Goal: Task Accomplishment & Management: Use online tool/utility

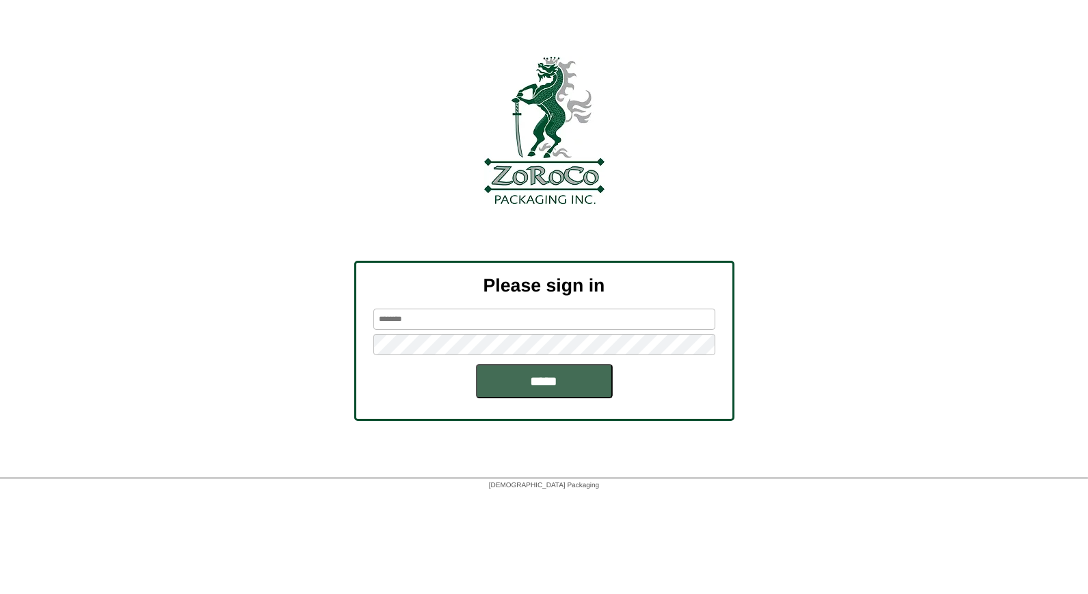
type input "*****"
click at [562, 378] on input "*****" at bounding box center [544, 381] width 137 height 34
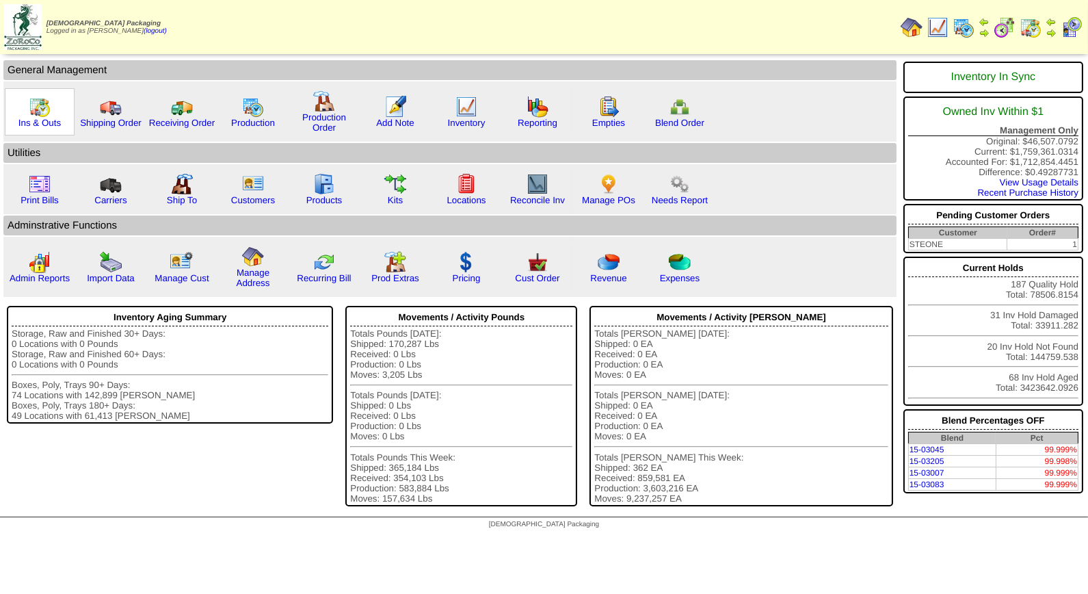
click at [40, 109] on img at bounding box center [40, 107] width 22 height 22
click at [463, 109] on img at bounding box center [467, 107] width 22 height 22
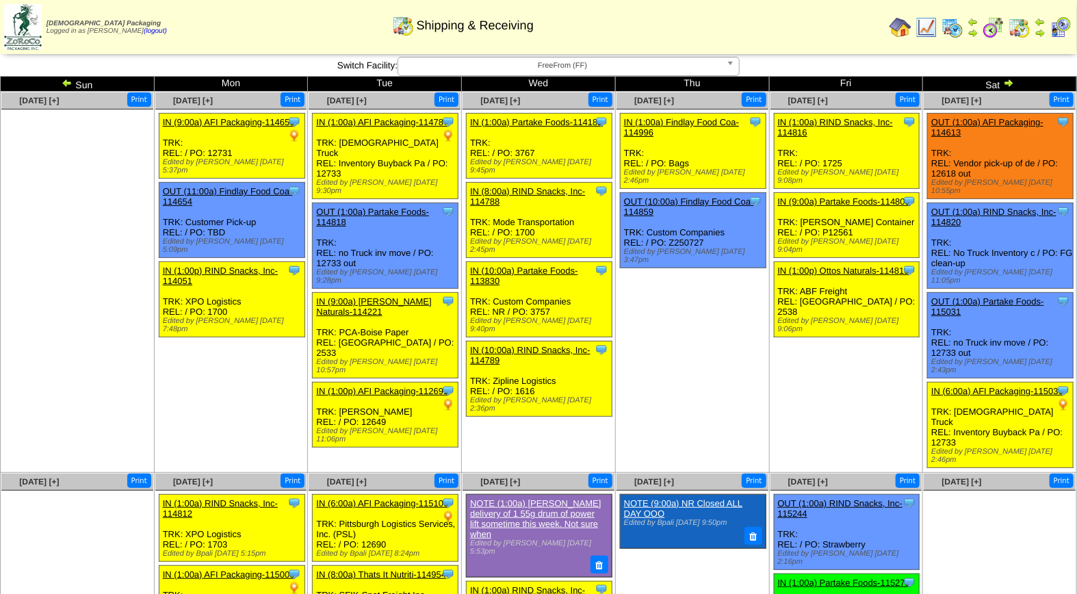
click at [558, 70] on span "FreeFrom (FF)" at bounding box center [562, 65] width 317 height 16
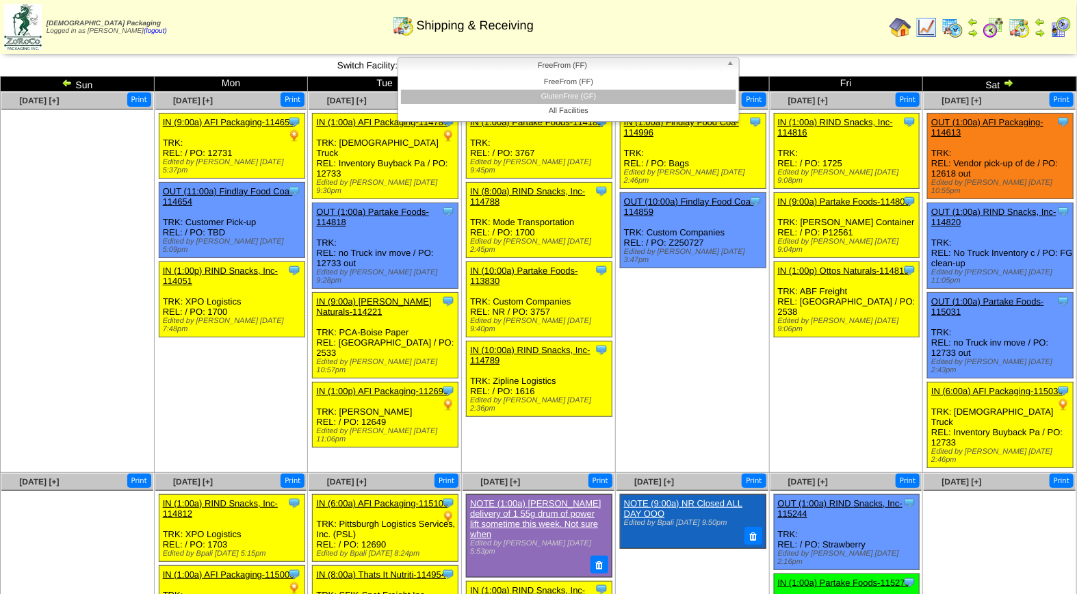
click at [559, 97] on li "GlutenFree (GF)" at bounding box center [568, 97] width 335 height 14
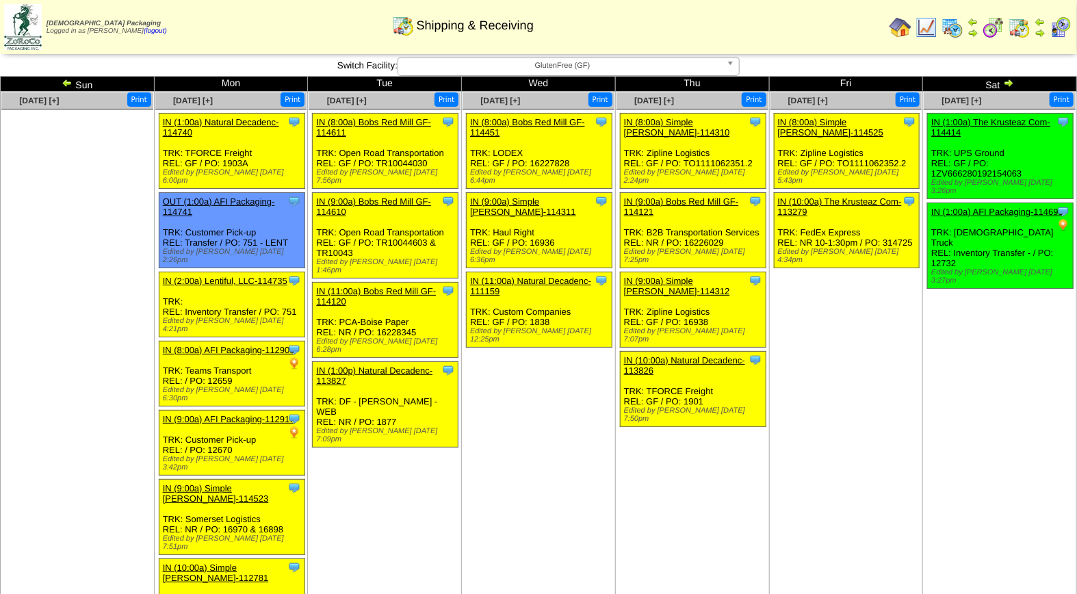
click at [1005, 79] on img at bounding box center [1008, 82] width 11 height 11
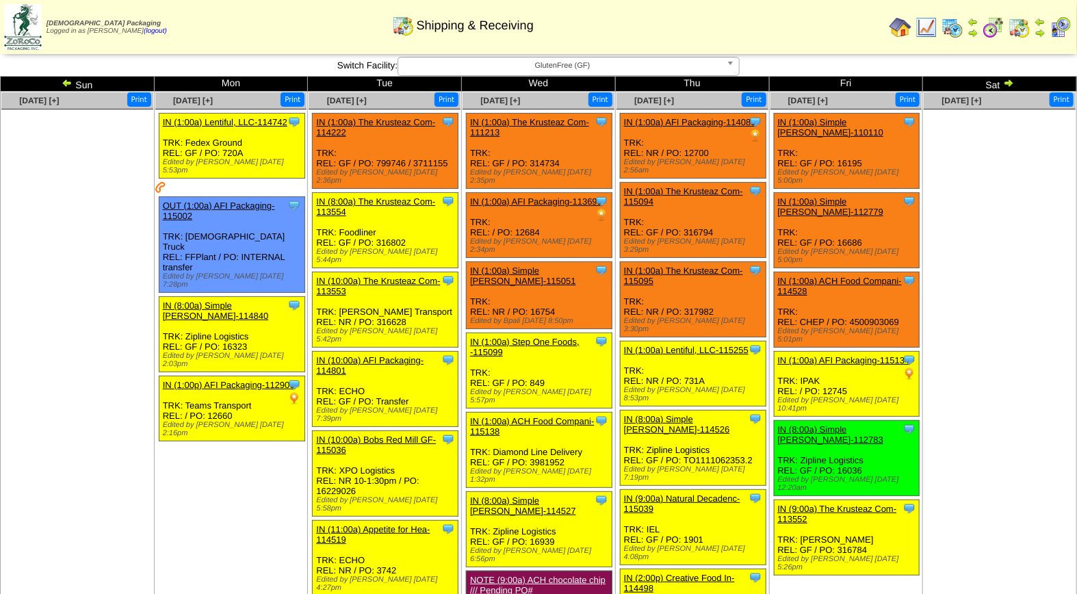
click at [1008, 79] on img at bounding box center [1008, 82] width 11 height 11
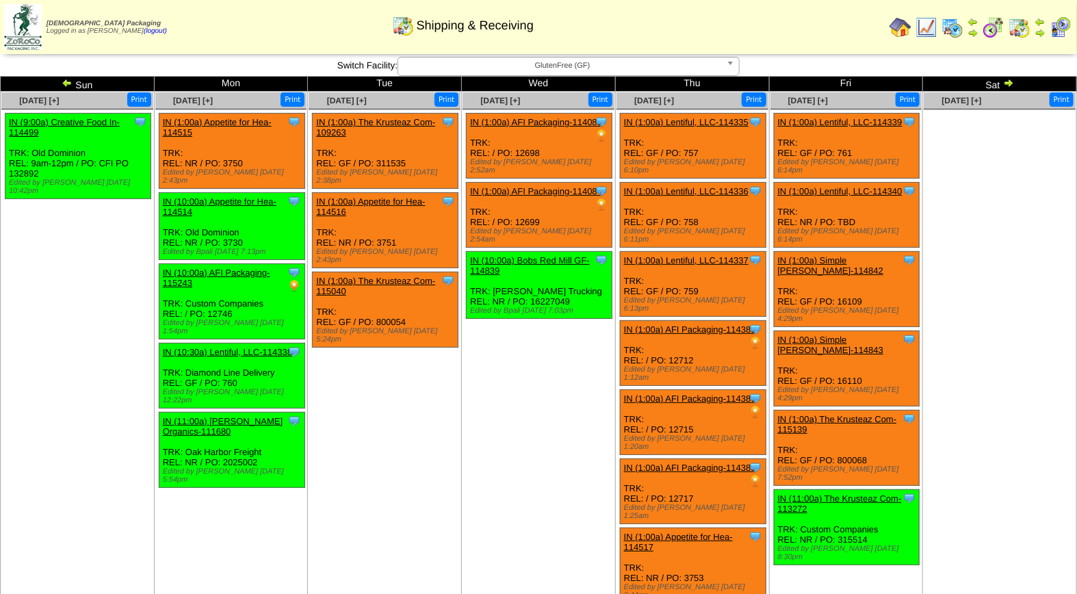
click at [953, 24] on img at bounding box center [952, 27] width 22 height 22
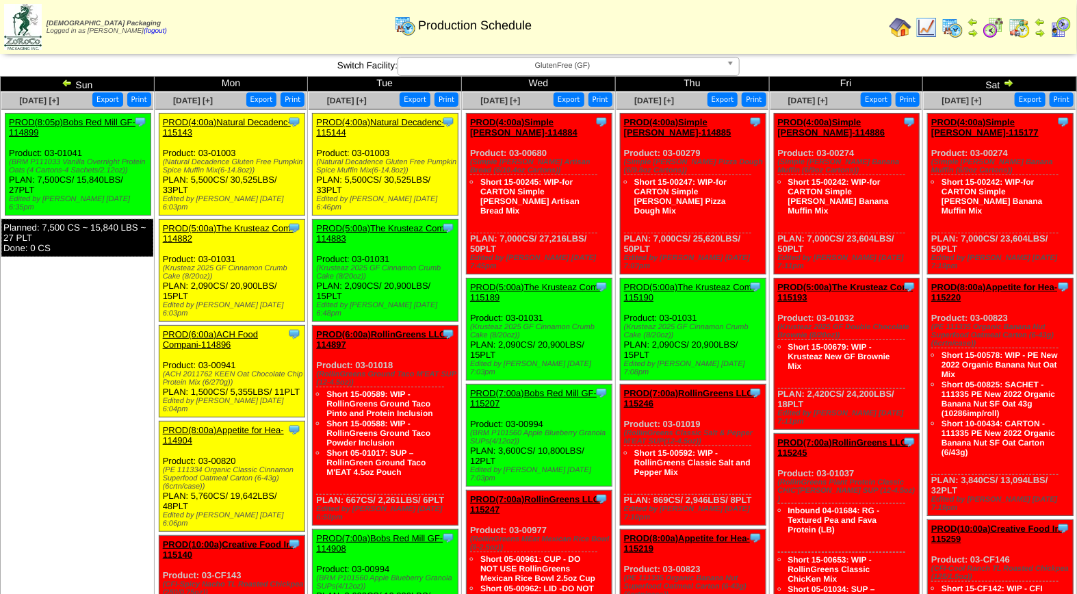
click at [1063, 26] on img at bounding box center [1060, 27] width 22 height 22
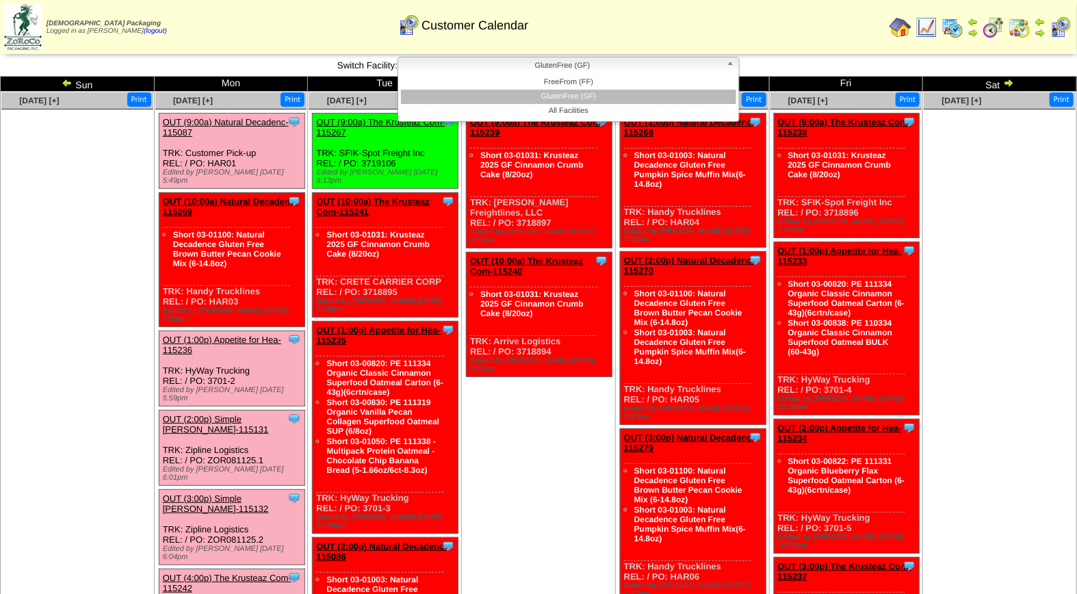
click at [569, 63] on span "GlutenFree (GF)" at bounding box center [562, 65] width 317 height 16
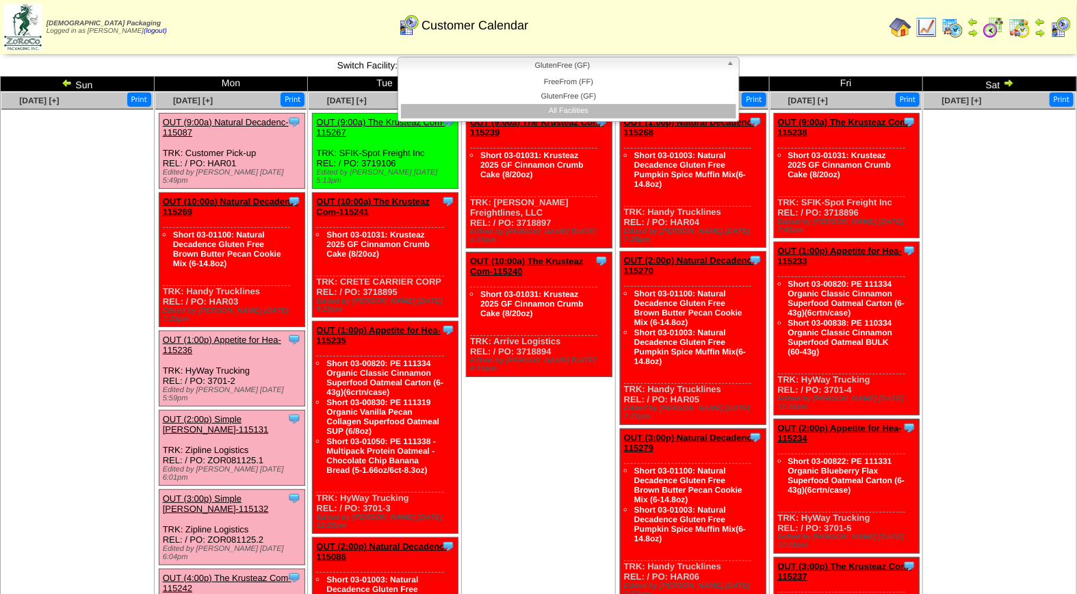
click at [573, 109] on li "All Facilities" at bounding box center [568, 111] width 335 height 14
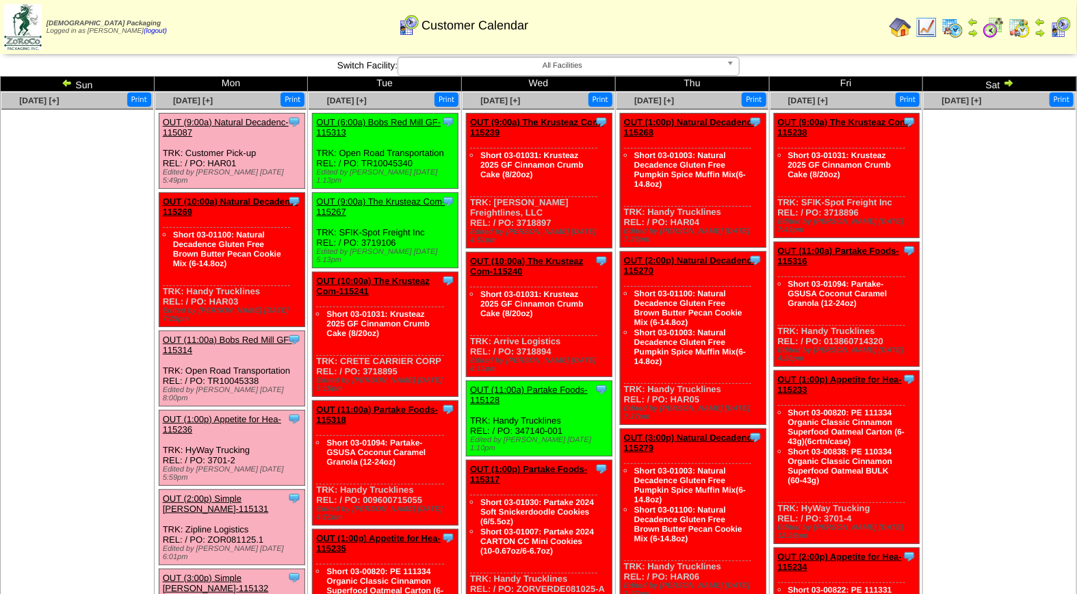
click at [235, 121] on link "OUT (9:00a) Natural Decadenc-115087" at bounding box center [226, 127] width 126 height 21
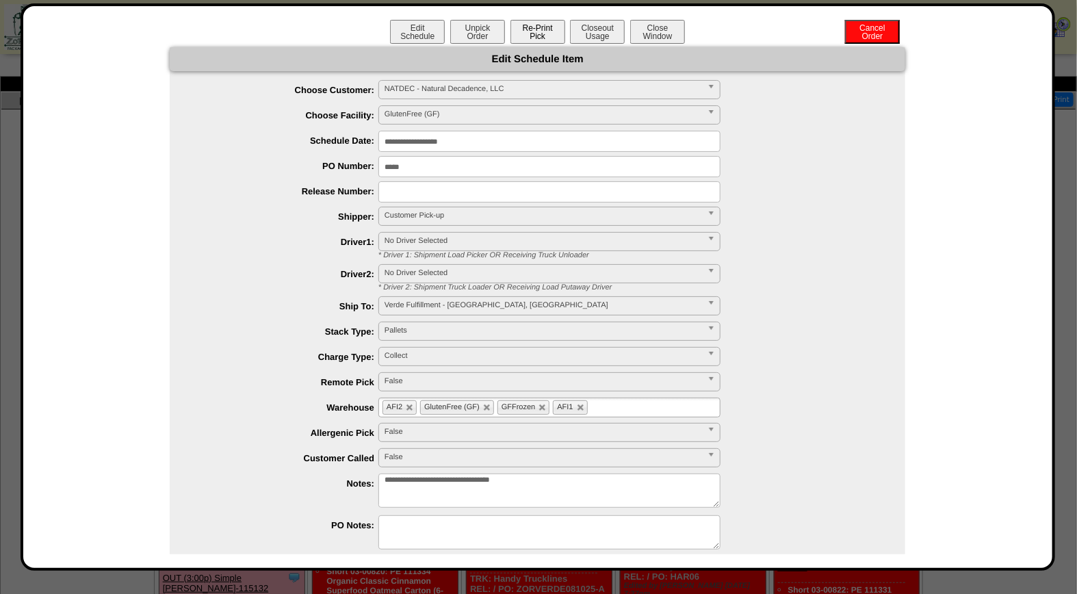
click at [542, 29] on button "Re-Print Pick" at bounding box center [537, 32] width 55 height 24
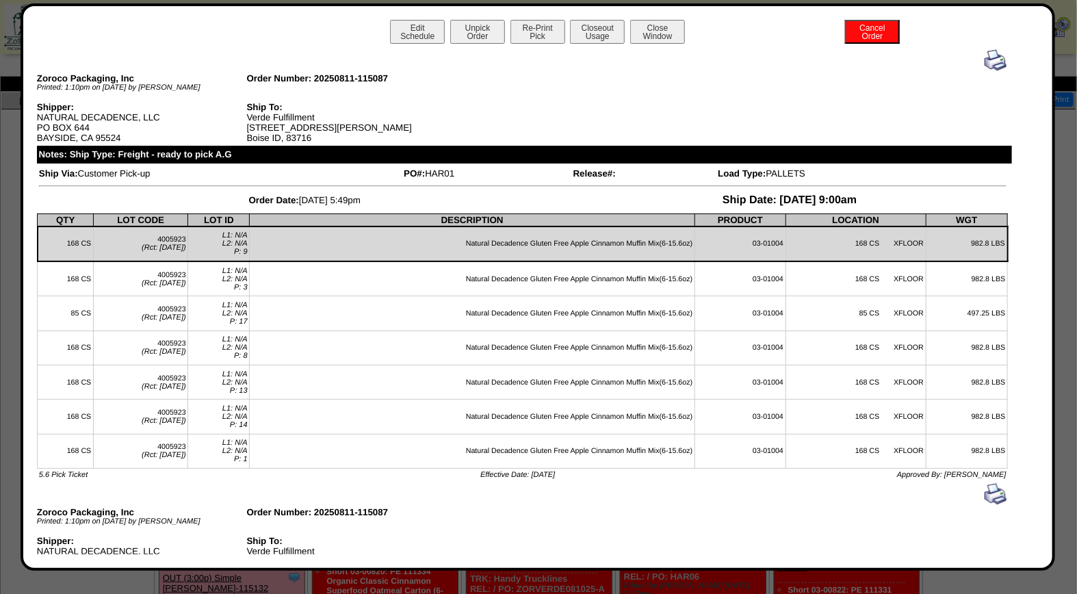
click at [984, 60] on img at bounding box center [995, 60] width 22 height 22
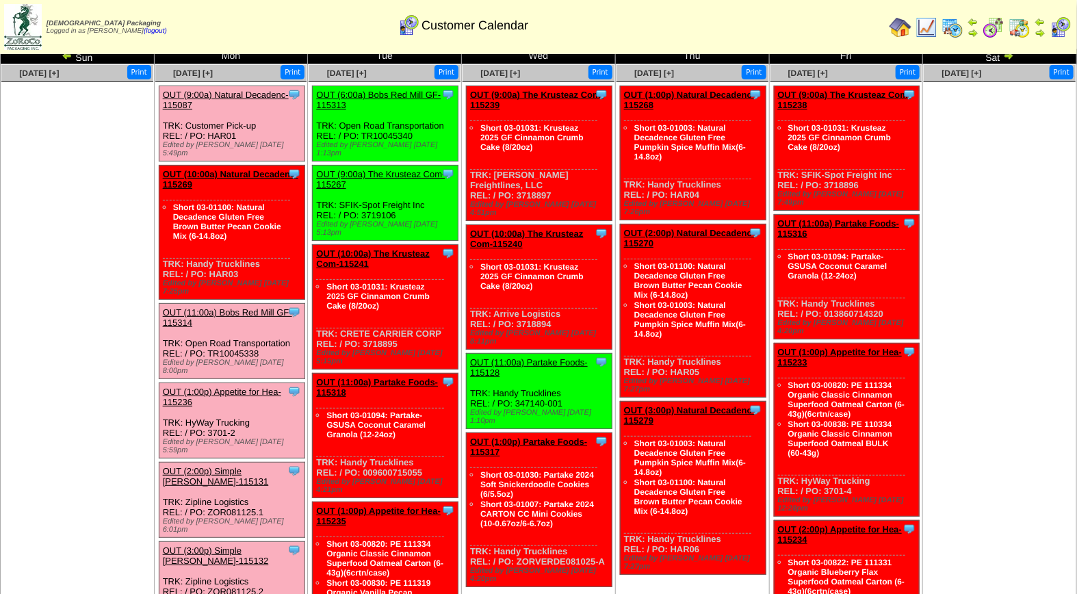
scroll to position [12, 0]
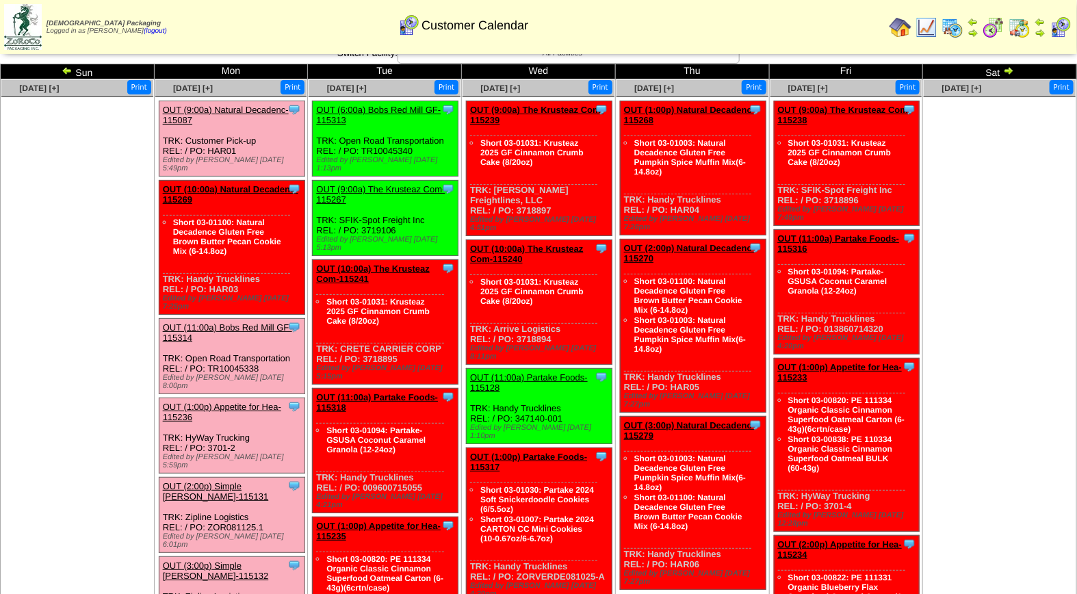
click at [256, 322] on link "OUT (11:00a) Bobs Red Mill GF-115314" at bounding box center [227, 332] width 129 height 21
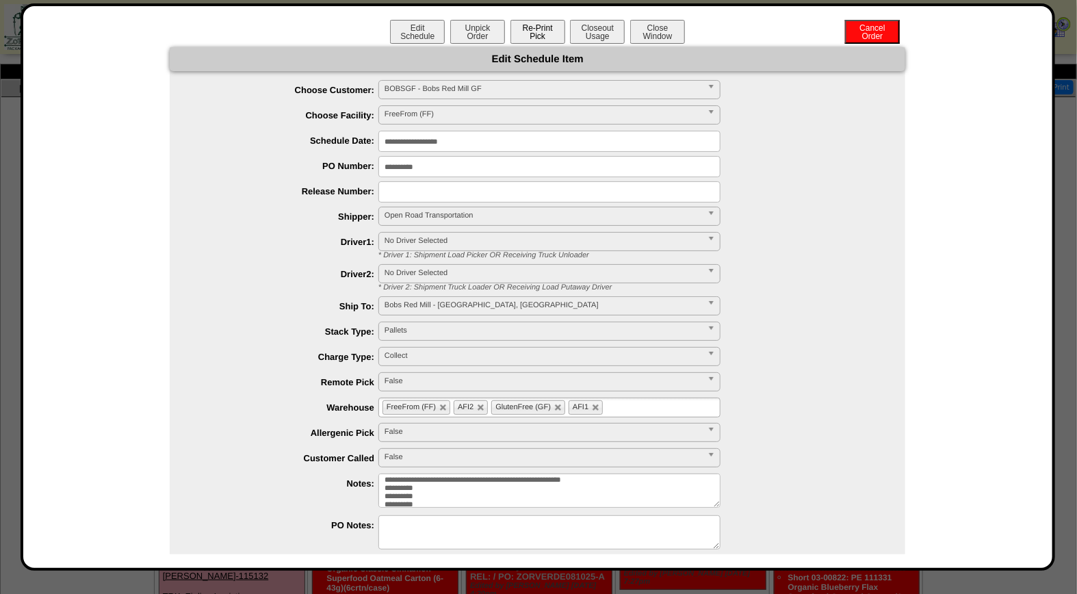
click at [538, 31] on button "Re-Print Pick" at bounding box center [537, 32] width 55 height 24
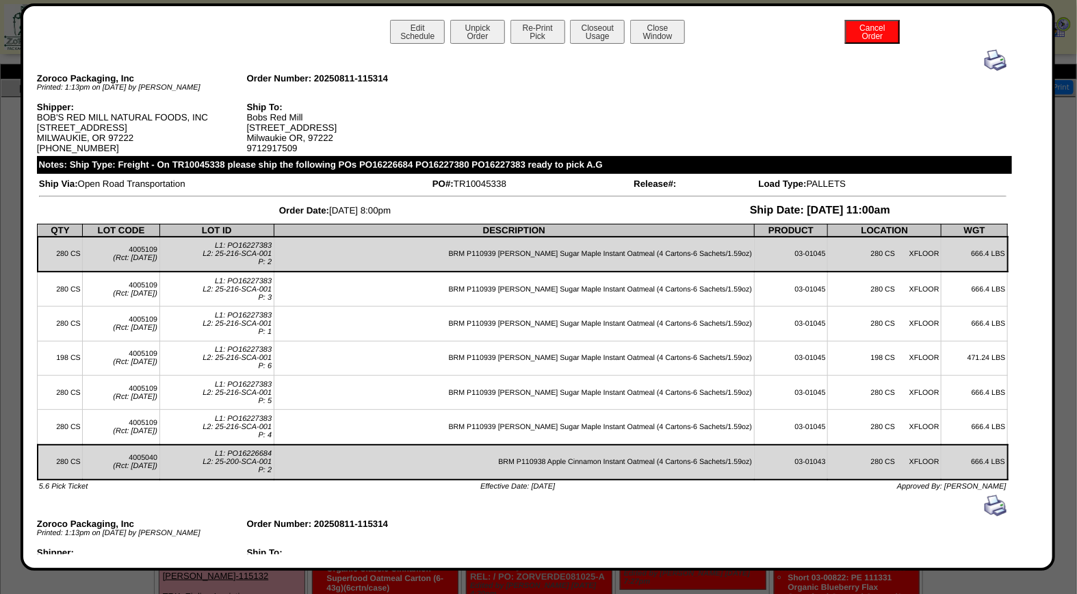
click at [986, 56] on img at bounding box center [995, 60] width 22 height 22
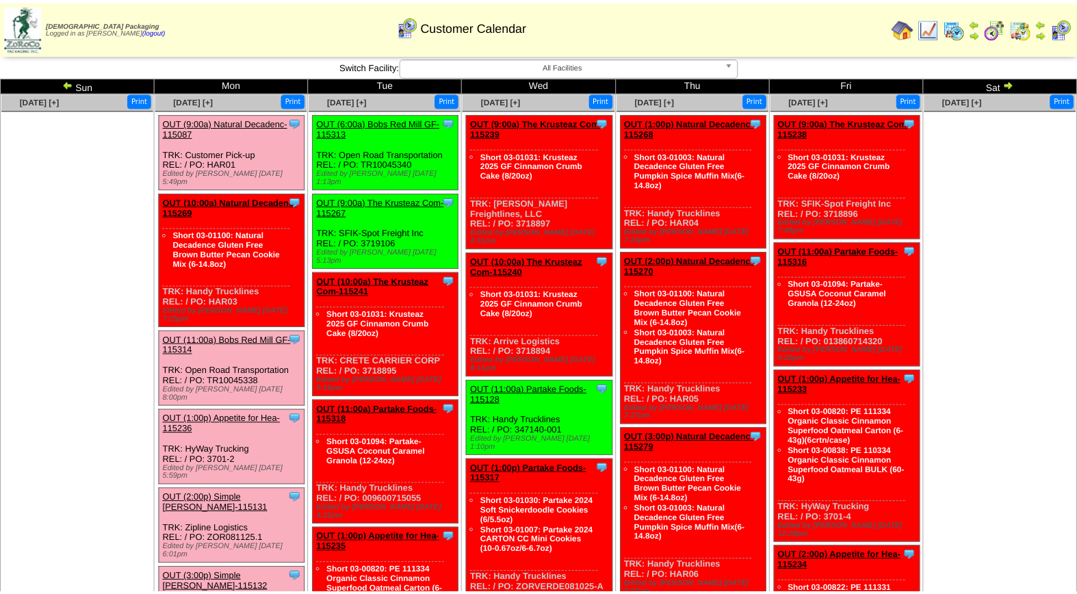
scroll to position [12, 0]
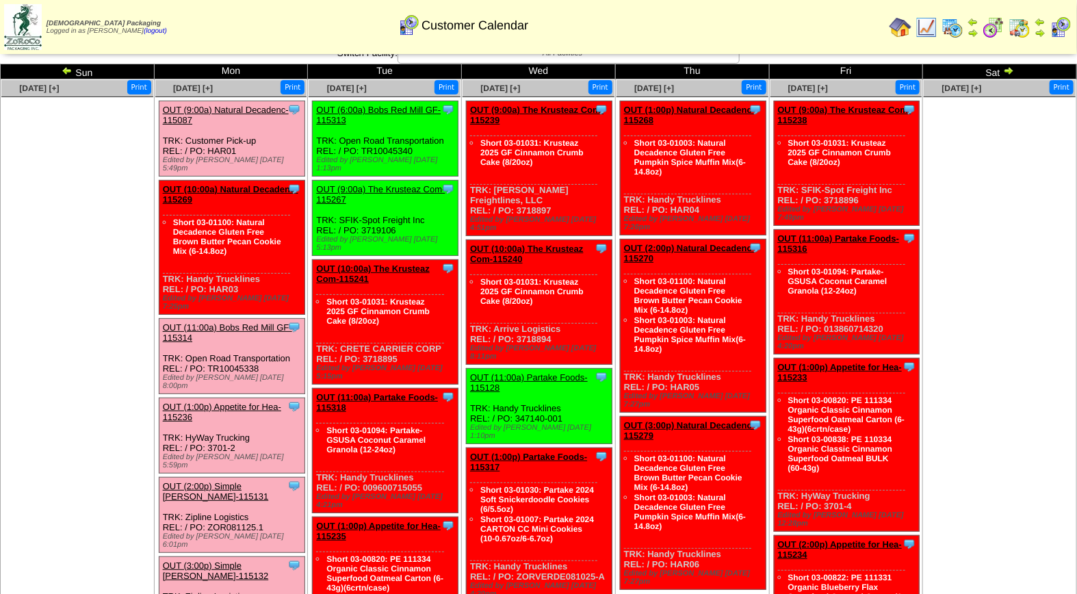
click at [226, 481] on link "OUT (2:00p) Simple [PERSON_NAME]-115131" at bounding box center [216, 491] width 106 height 21
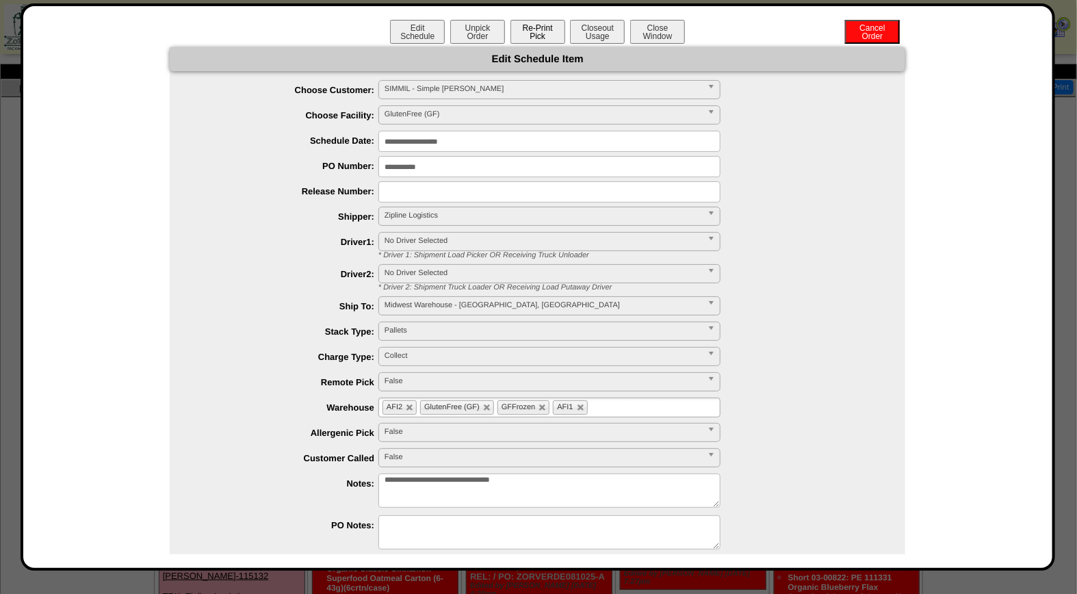
click at [543, 29] on button "Re-Print Pick" at bounding box center [537, 32] width 55 height 24
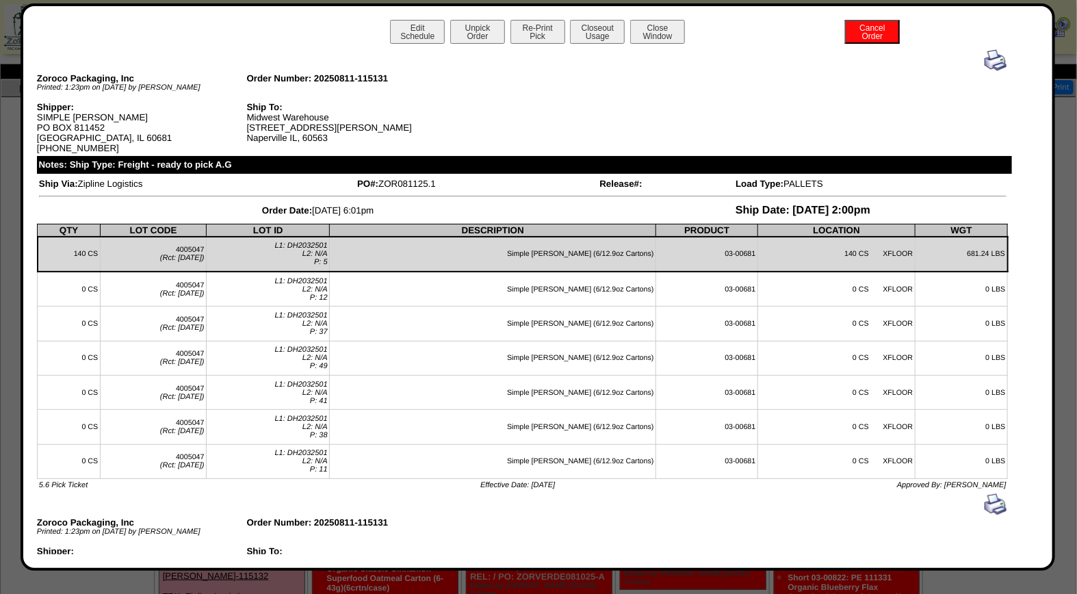
click at [989, 60] on img at bounding box center [995, 60] width 22 height 22
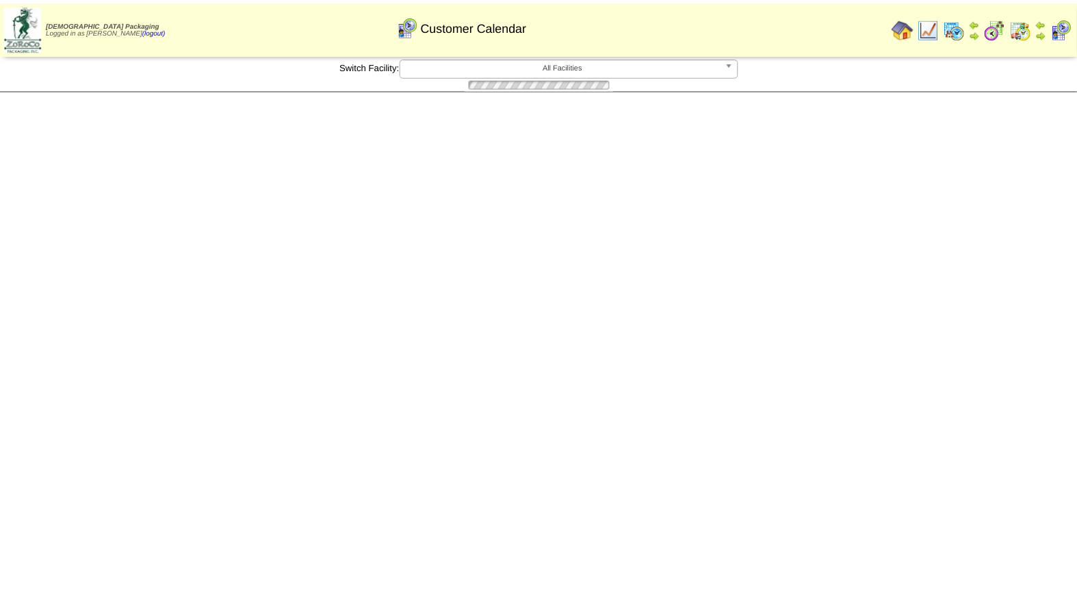
scroll to position [12, 0]
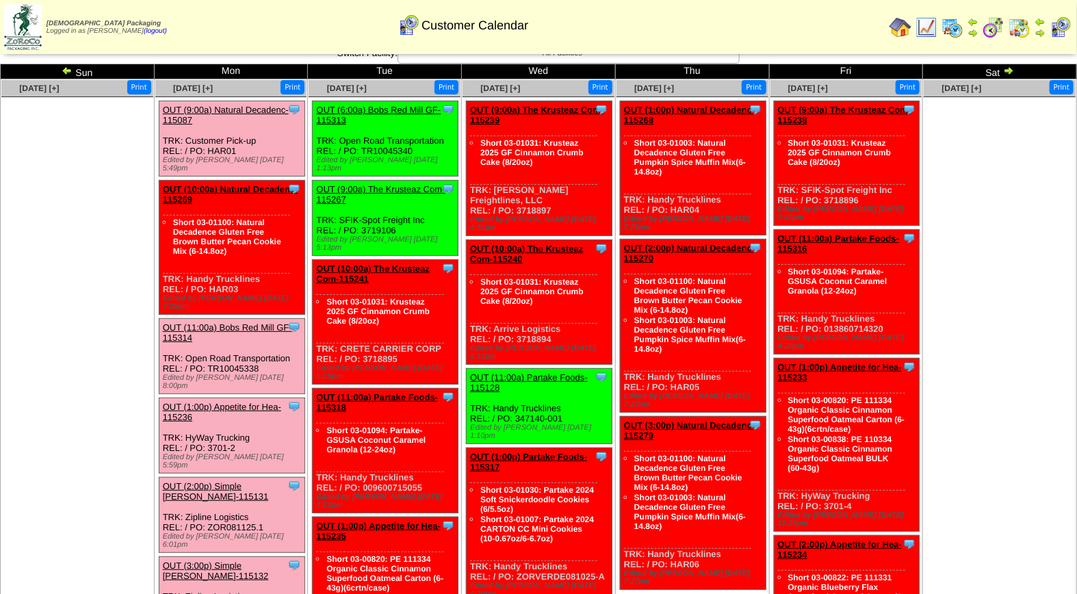
click at [248, 560] on link "OUT (3:00p) Simple [PERSON_NAME]-115132" at bounding box center [216, 570] width 106 height 21
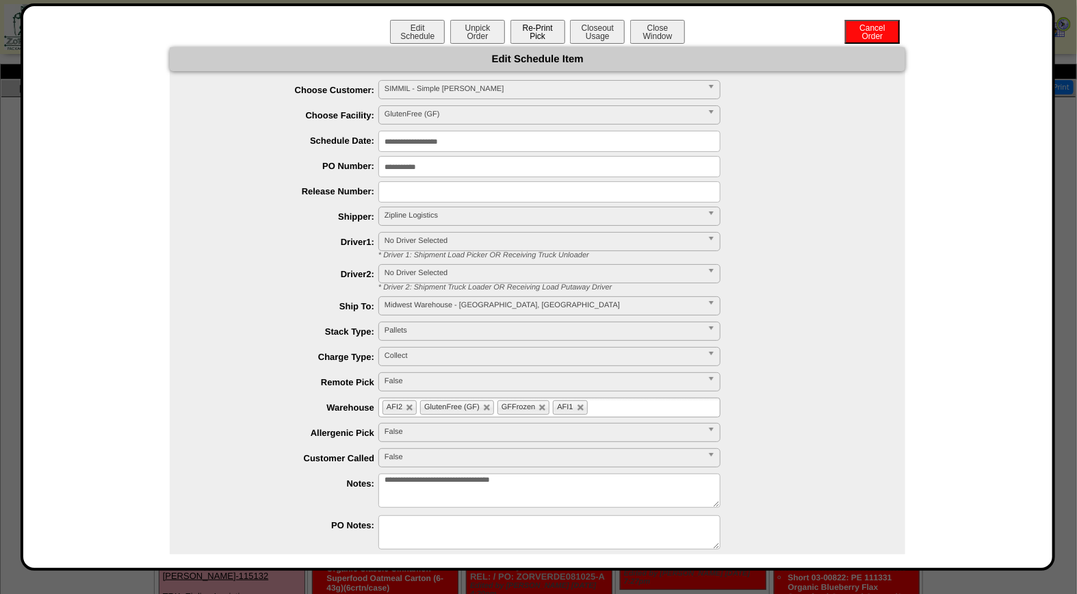
click at [547, 29] on button "Re-Print Pick" at bounding box center [537, 32] width 55 height 24
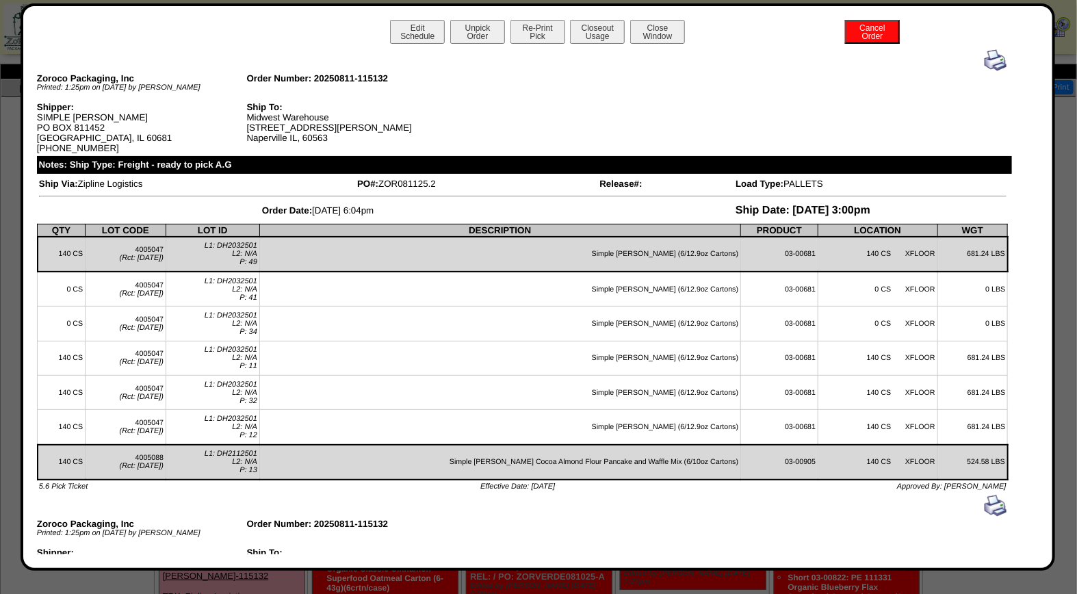
click at [988, 63] on img at bounding box center [995, 60] width 22 height 22
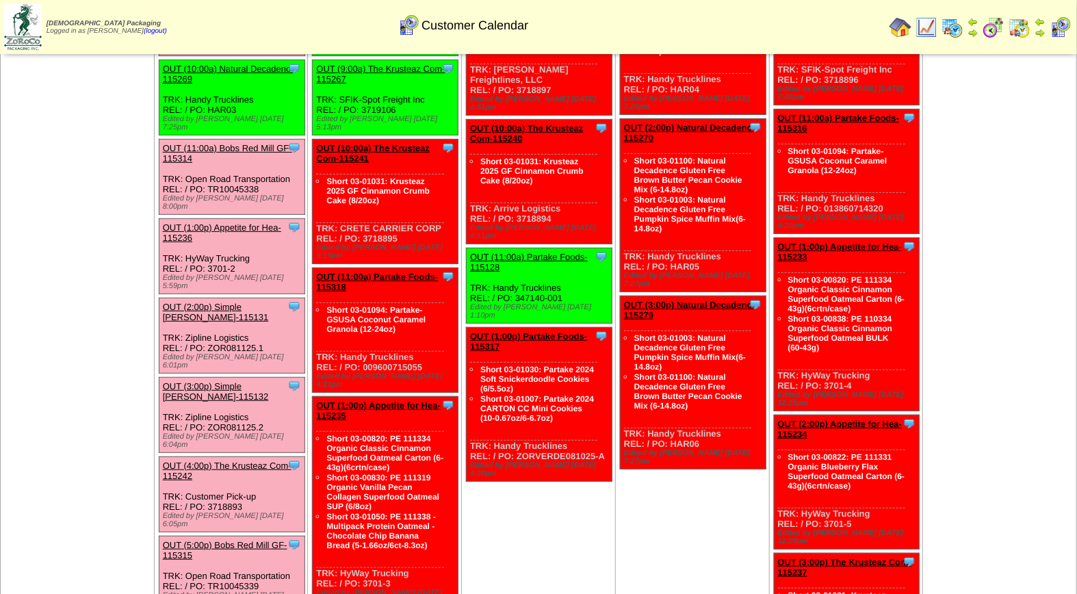
scroll to position [159, 0]
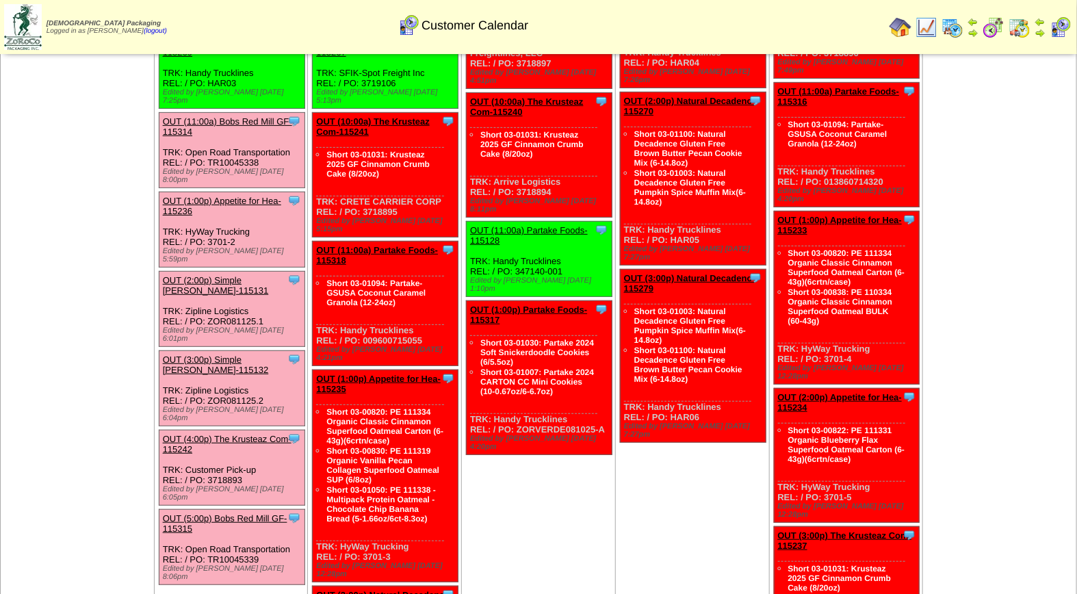
click at [233, 434] on link "OUT (4:00p) The Krusteaz Com-115242" at bounding box center [227, 444] width 129 height 21
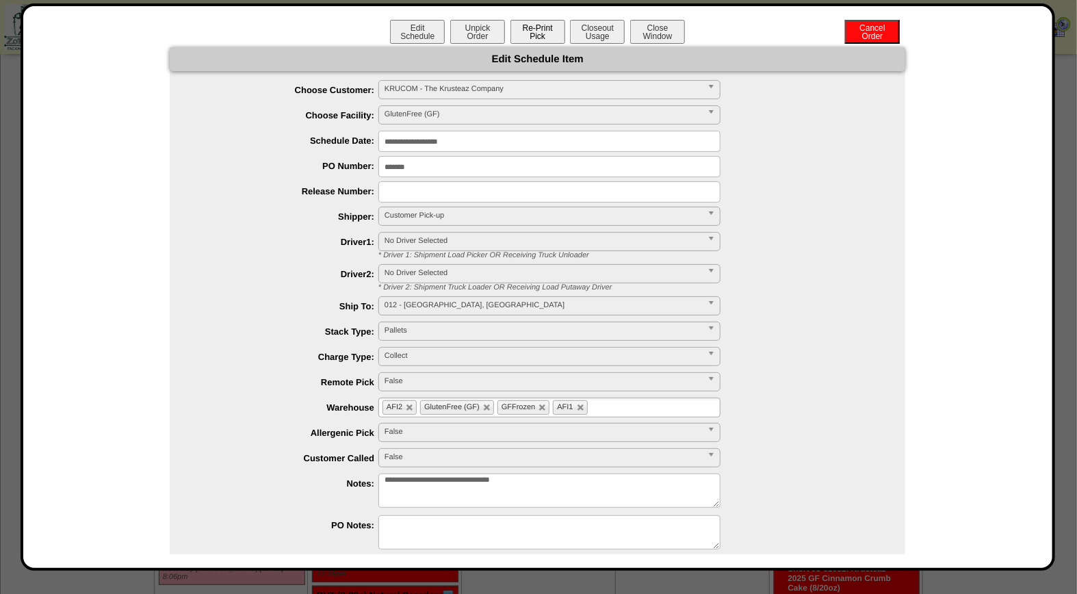
click at [531, 30] on button "Re-Print Pick" at bounding box center [537, 32] width 55 height 24
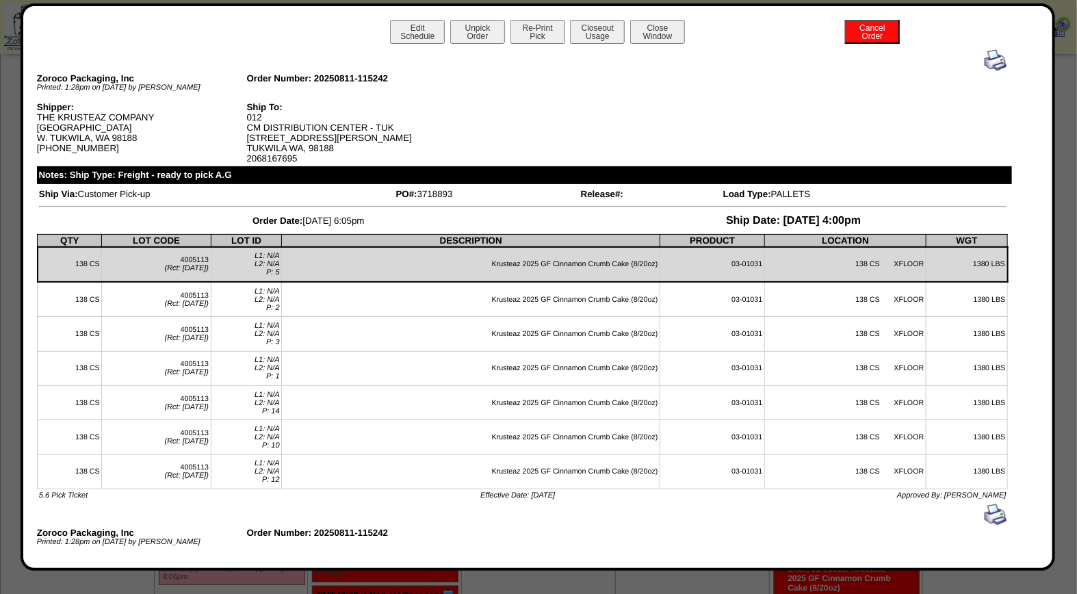
click at [984, 59] on img at bounding box center [995, 60] width 22 height 22
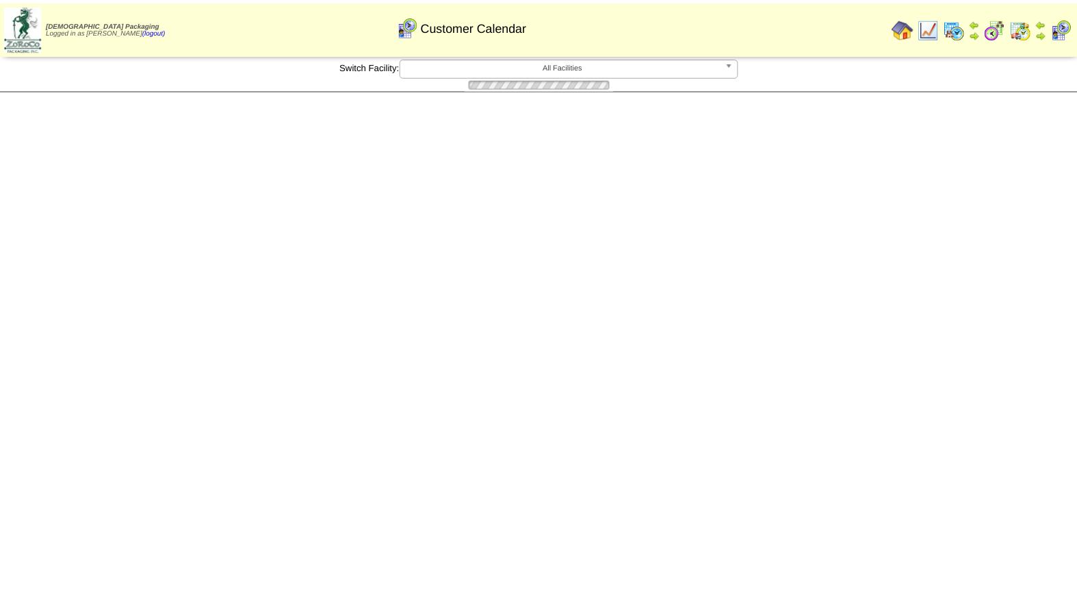
scroll to position [159, 0]
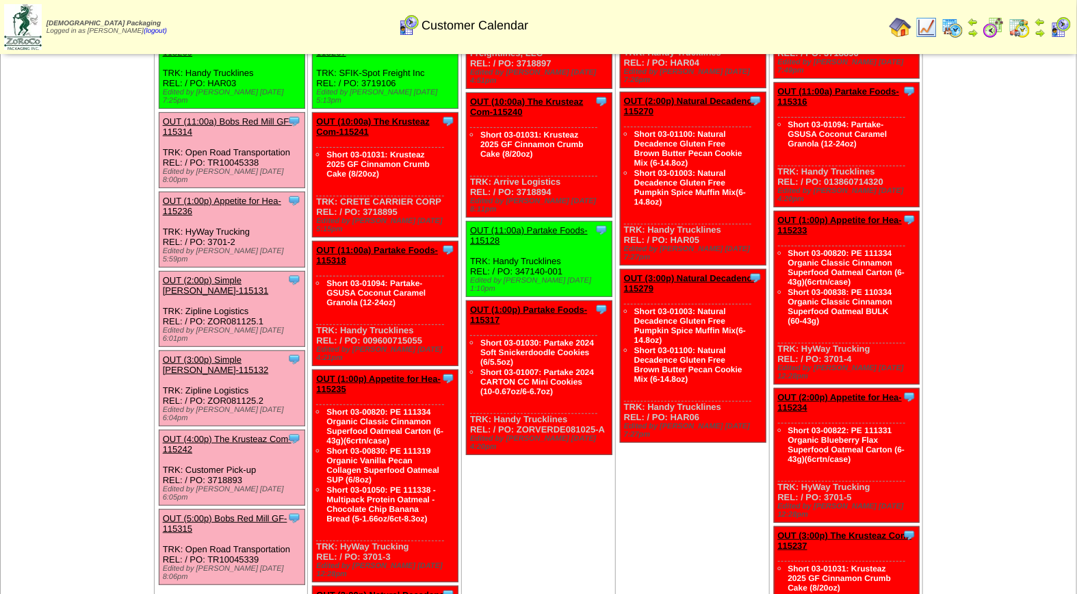
click at [221, 513] on link "OUT (5:00p) Bobs Red Mill GF-115315" at bounding box center [225, 523] width 124 height 21
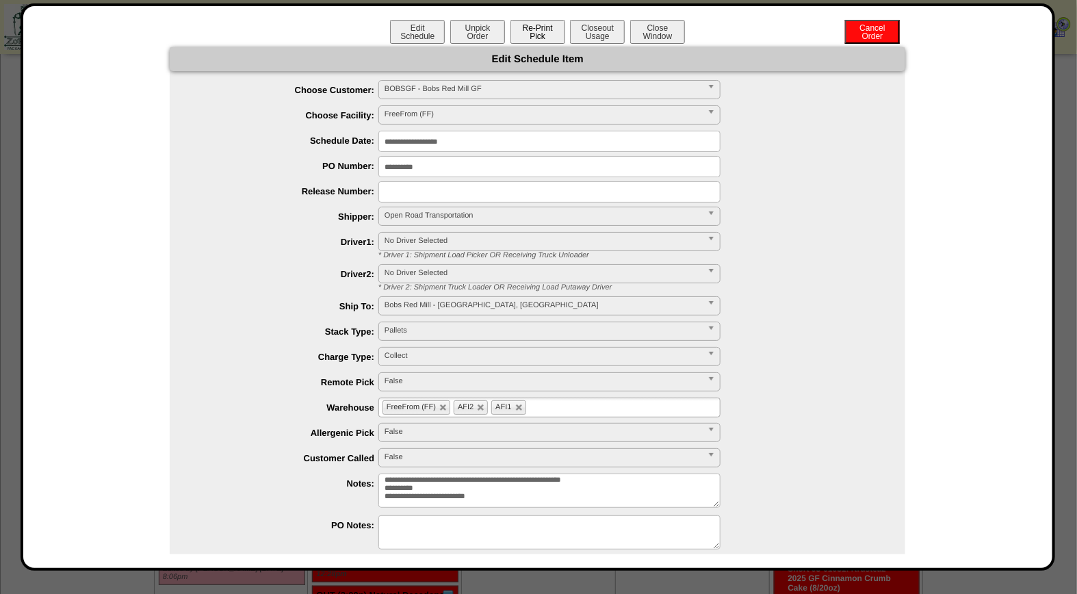
click at [539, 28] on button "Re-Print Pick" at bounding box center [537, 32] width 55 height 24
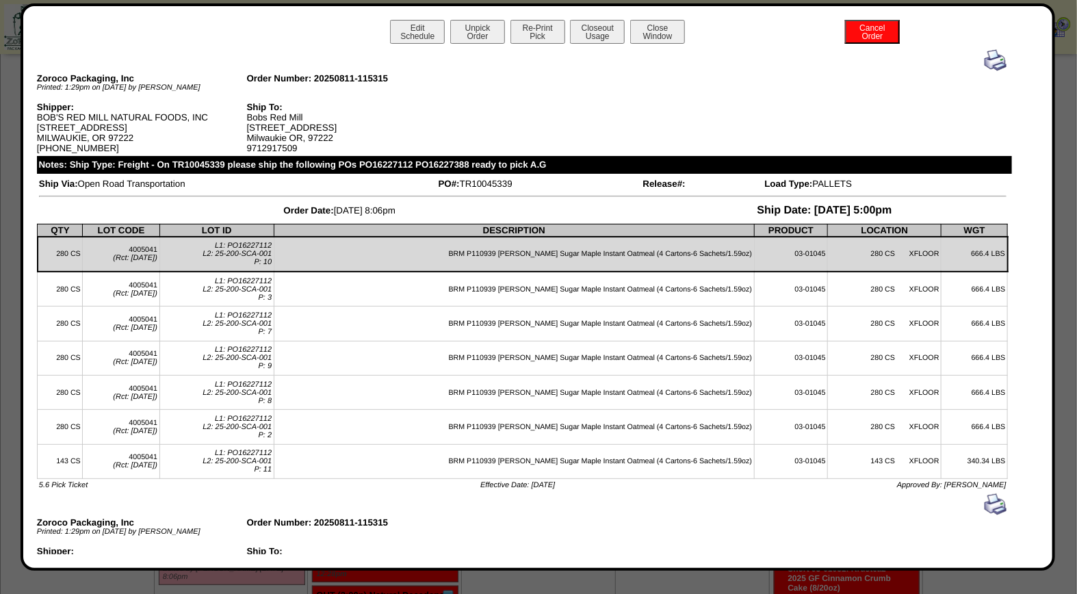
click at [985, 60] on img at bounding box center [995, 60] width 22 height 22
